Goal: Task Accomplishment & Management: Use online tool/utility

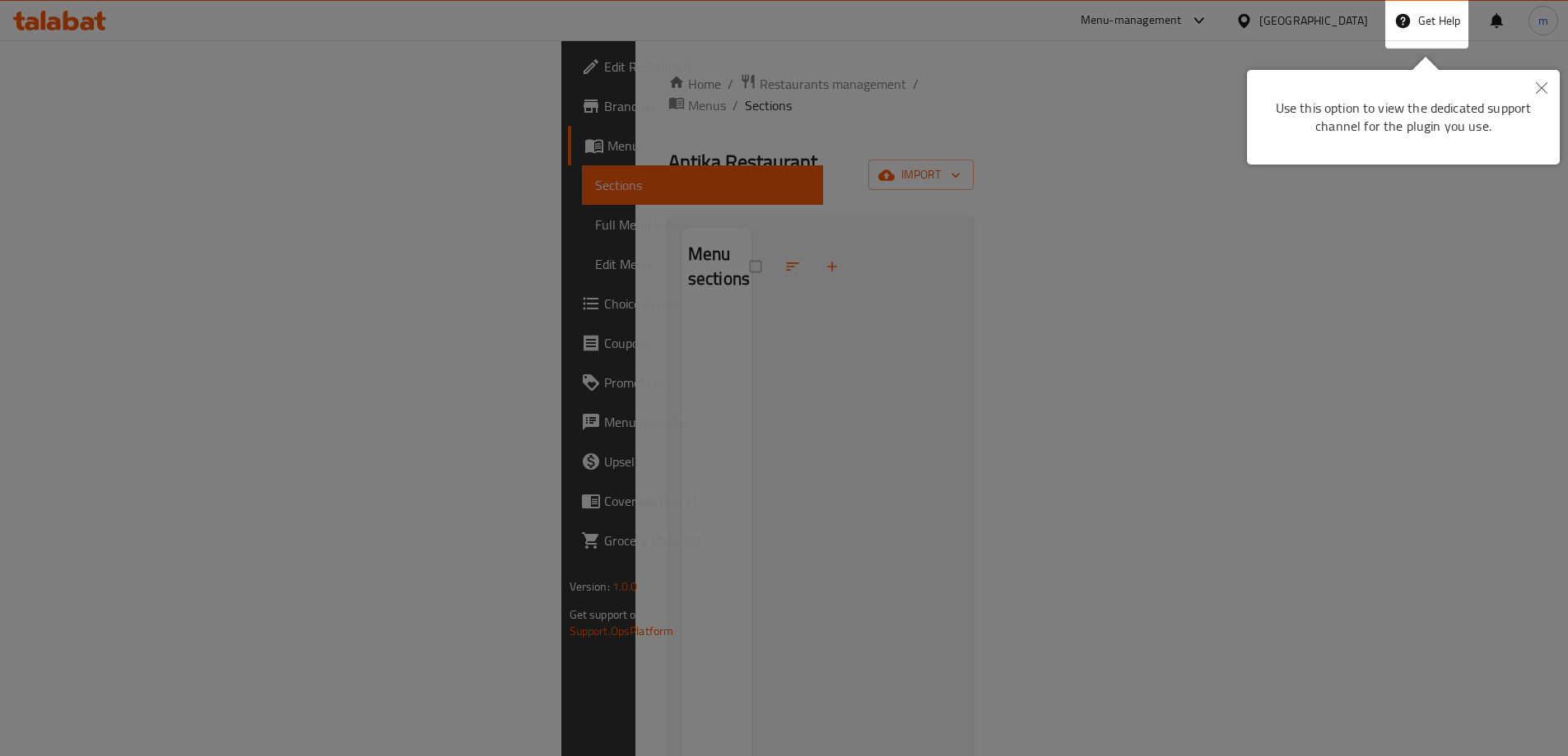
click at [1537, 74] on button "Close" at bounding box center [1542, 88] width 36 height 38
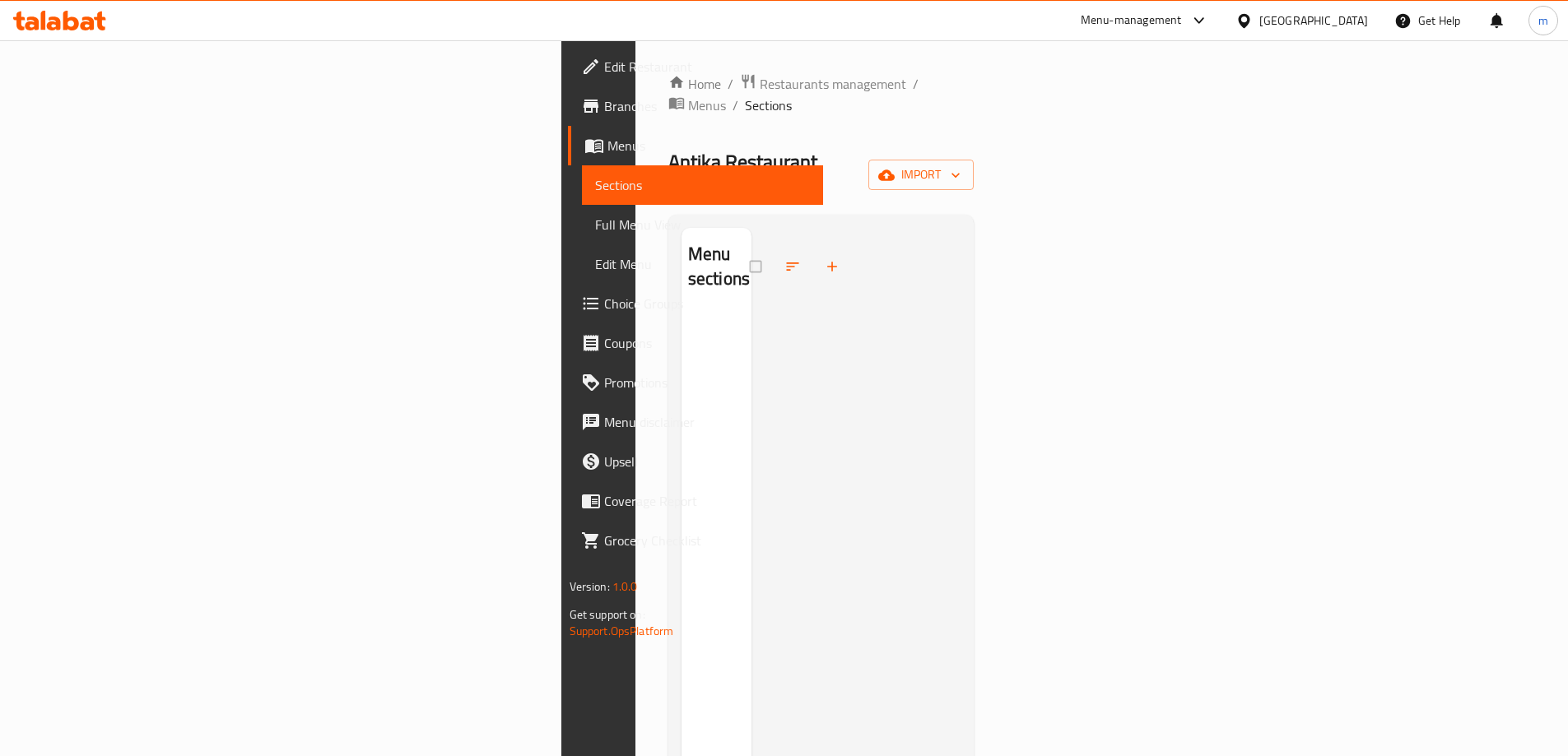
click at [1253, 13] on icon at bounding box center [1243, 21] width 17 height 17
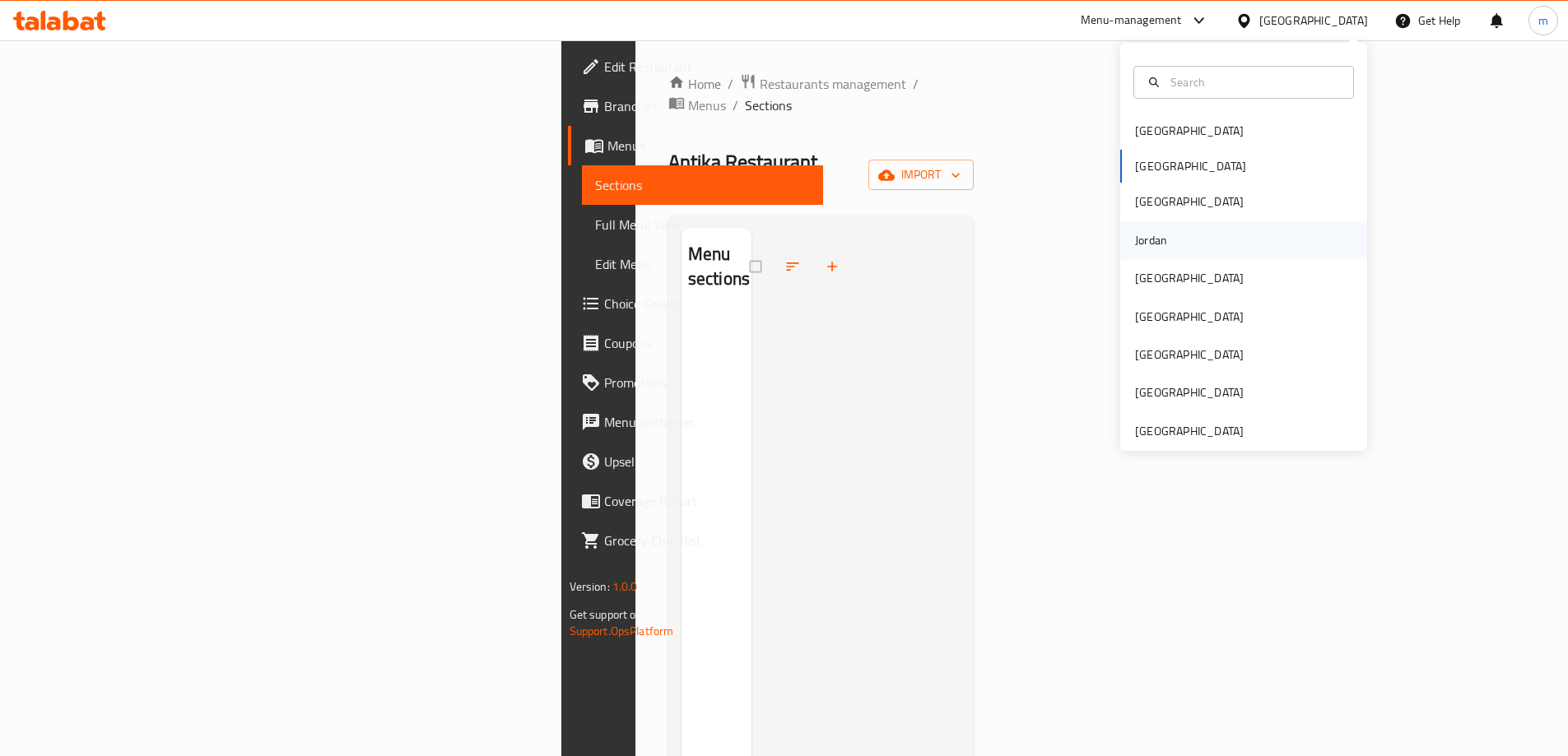
click at [1142, 235] on div "Jordan" at bounding box center [1151, 240] width 32 height 18
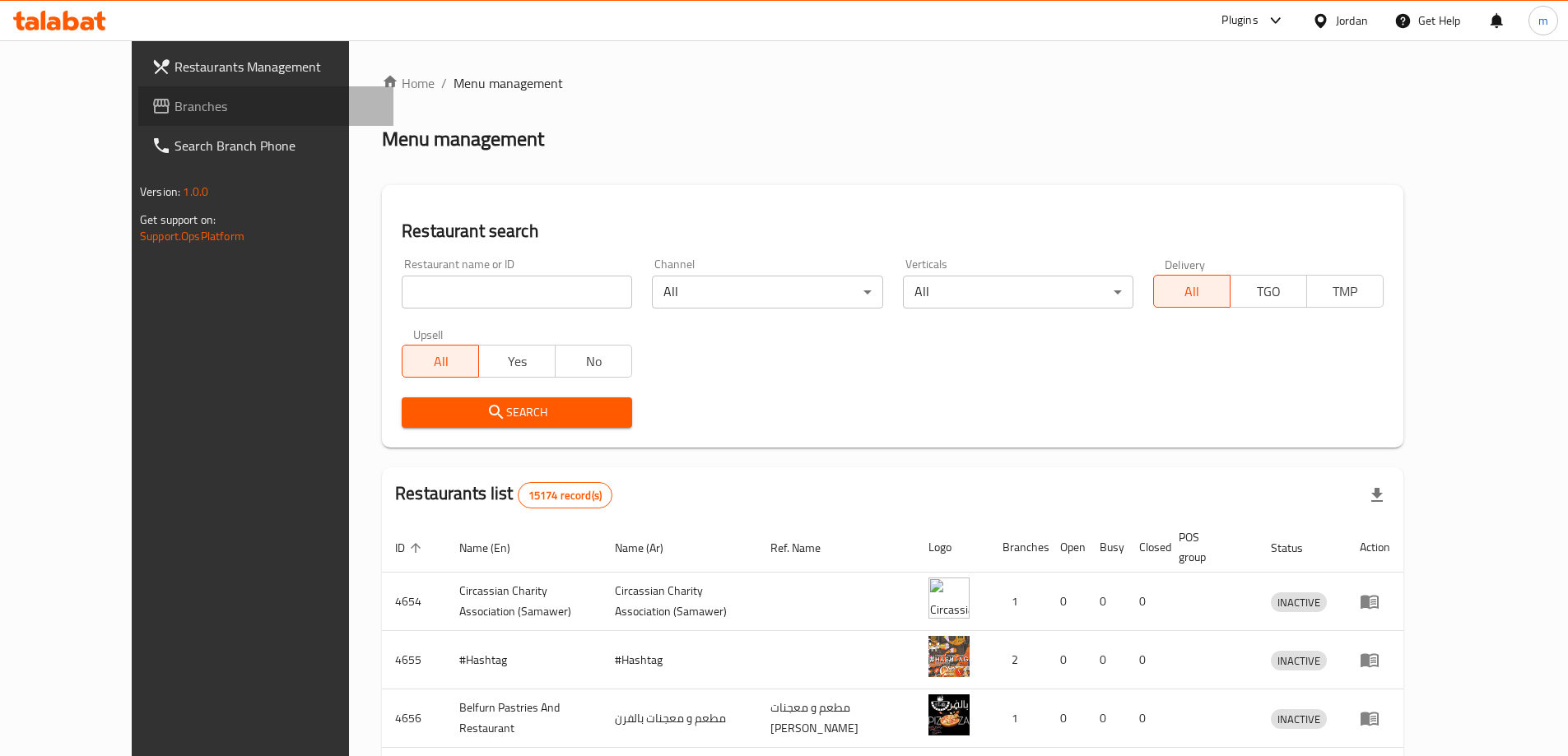
click at [138, 92] on link "Branches" at bounding box center [265, 106] width 255 height 39
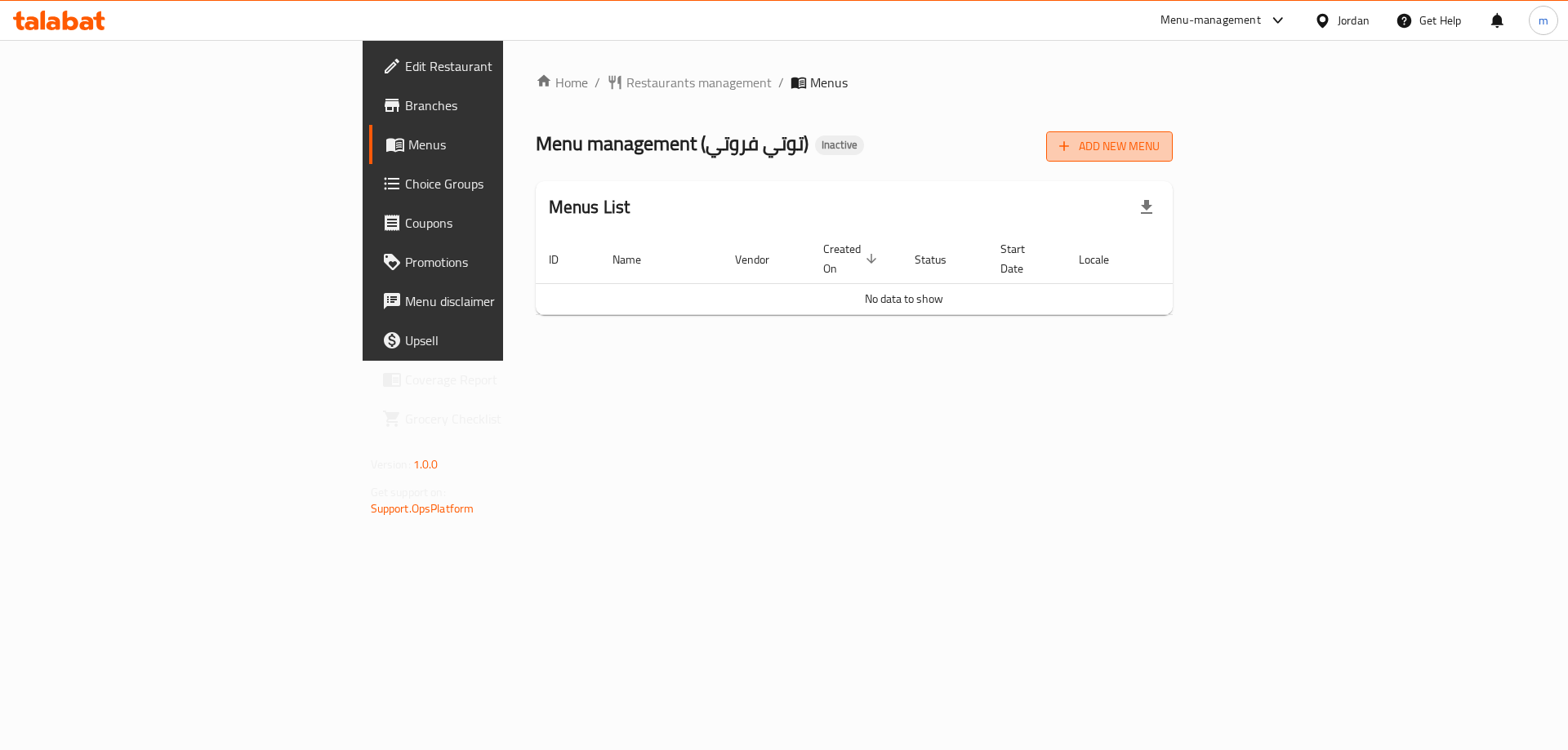
click at [1159, 153] on span "Add New Menu" at bounding box center [1110, 146] width 101 height 21
